Goal: Find specific page/section: Find specific page/section

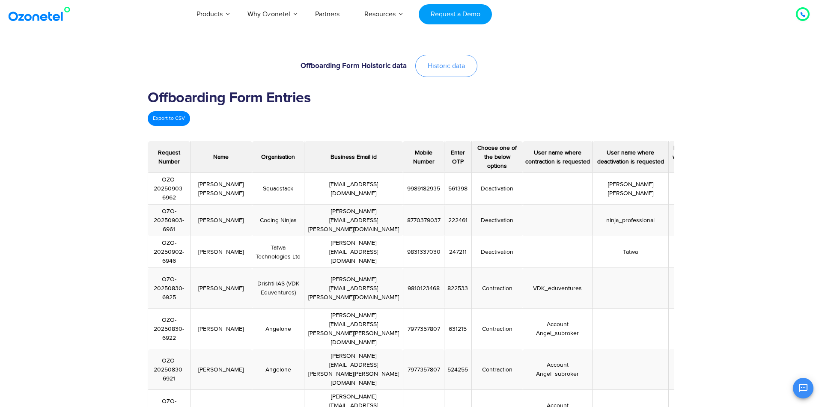
click at [447, 68] on span "Historic data" at bounding box center [446, 66] width 37 height 7
